Goal: Task Accomplishment & Management: Use online tool/utility

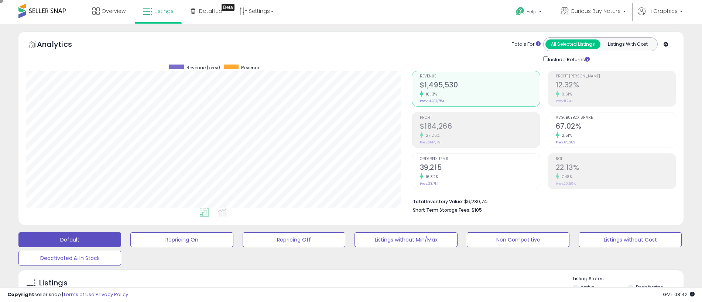
scroll to position [151, 386]
click at [597, 11] on span "Curious Buy Nature" at bounding box center [596, 10] width 50 height 7
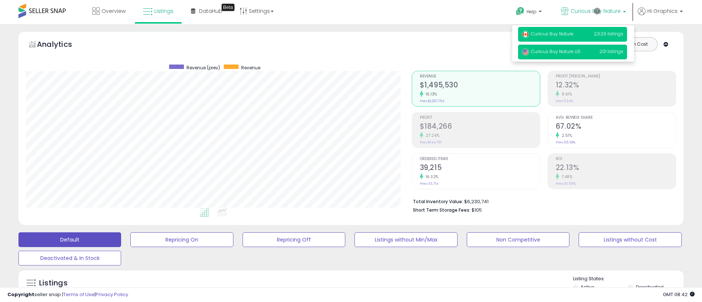
click at [573, 52] on span "Curious Buy Nature US" at bounding box center [551, 51] width 59 height 6
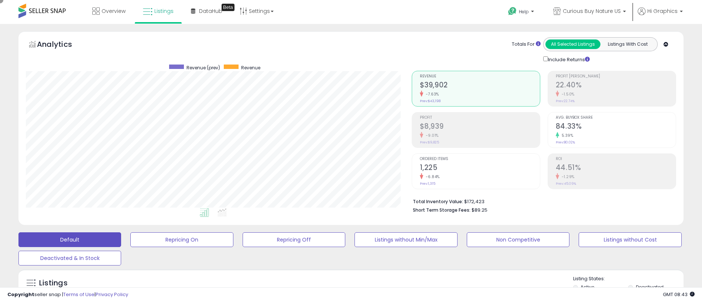
scroll to position [164, 0]
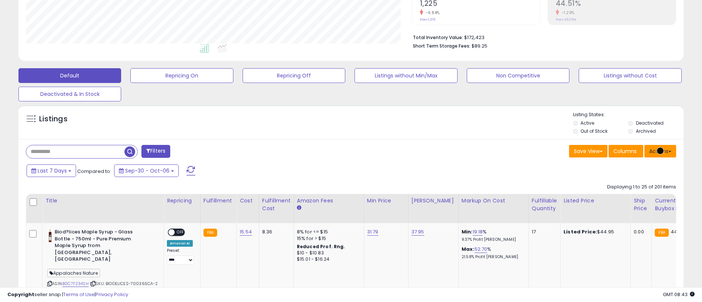
click at [660, 151] on button "Actions" at bounding box center [660, 151] width 32 height 13
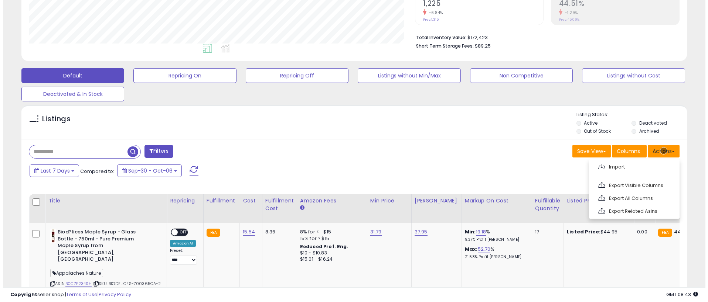
scroll to position [180, 0]
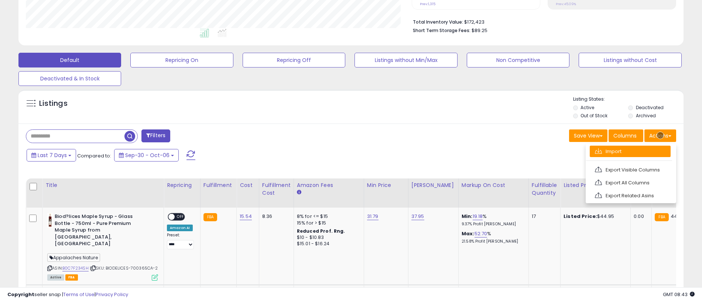
click at [630, 151] on link "Import" at bounding box center [630, 151] width 81 height 11
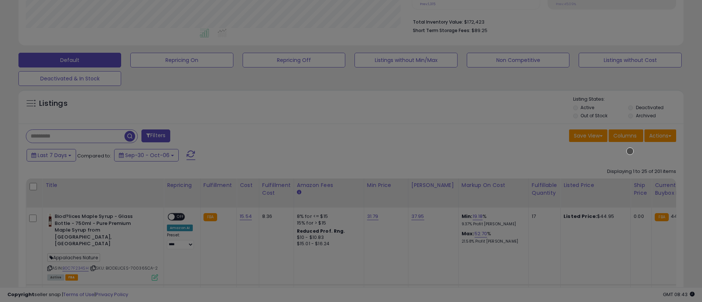
scroll to position [151, 389]
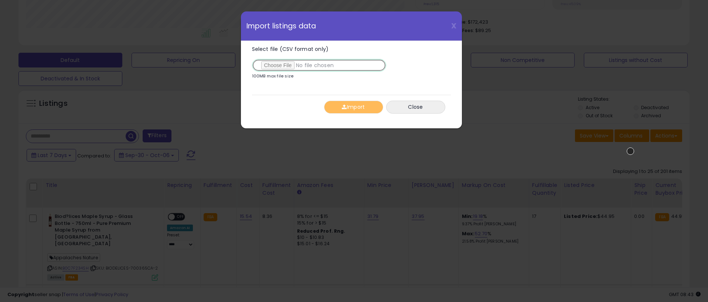
click at [317, 65] on input "Select file (CSV format only)" at bounding box center [319, 65] width 134 height 13
type input "**********"
click at [353, 107] on button "Import" at bounding box center [353, 107] width 59 height 13
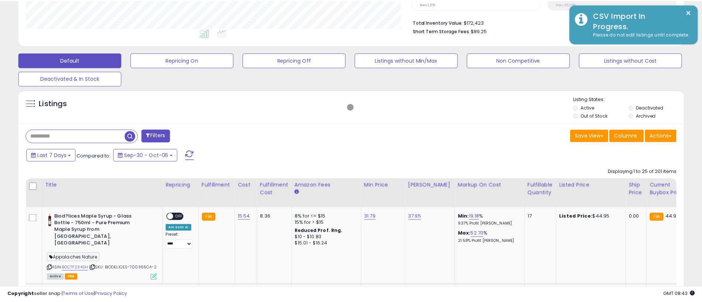
scroll to position [369113, 368879]
